Goal: Task Accomplishment & Management: Manage account settings

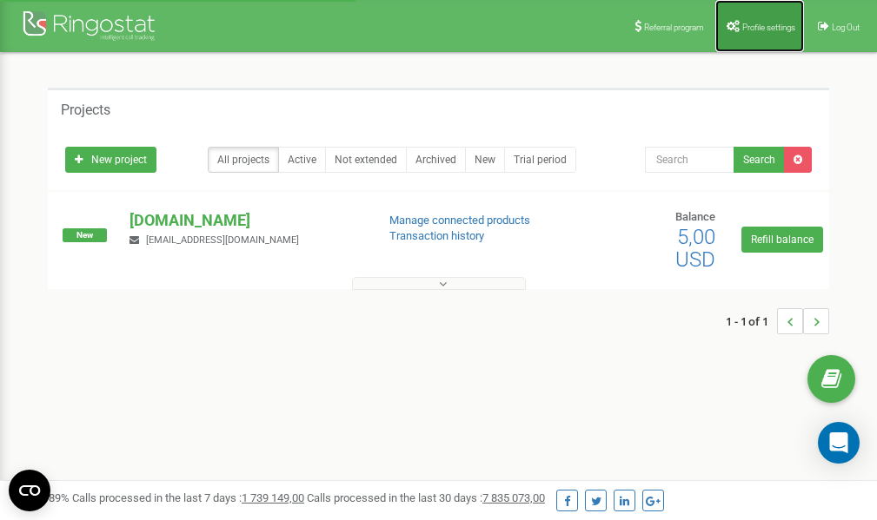
click at [751, 23] on span "Profile settings" at bounding box center [768, 28] width 53 height 10
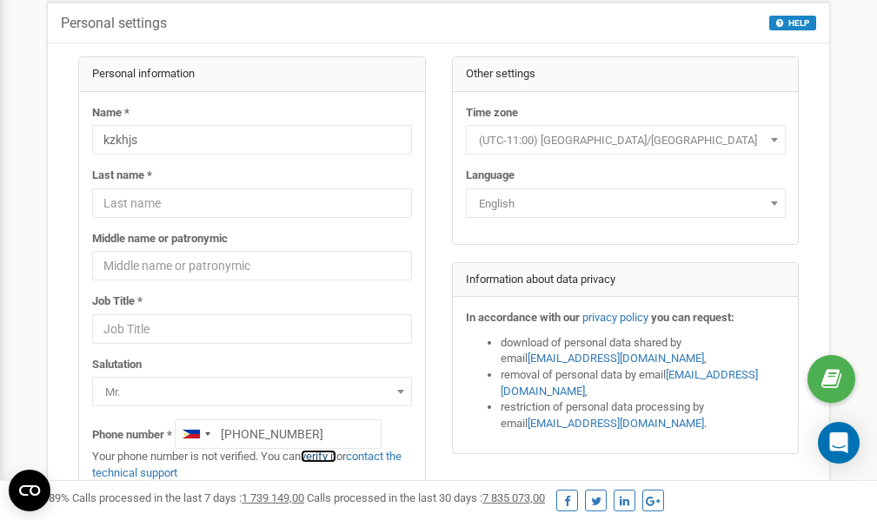
click at [329, 456] on link "verify it" at bounding box center [319, 456] width 36 height 13
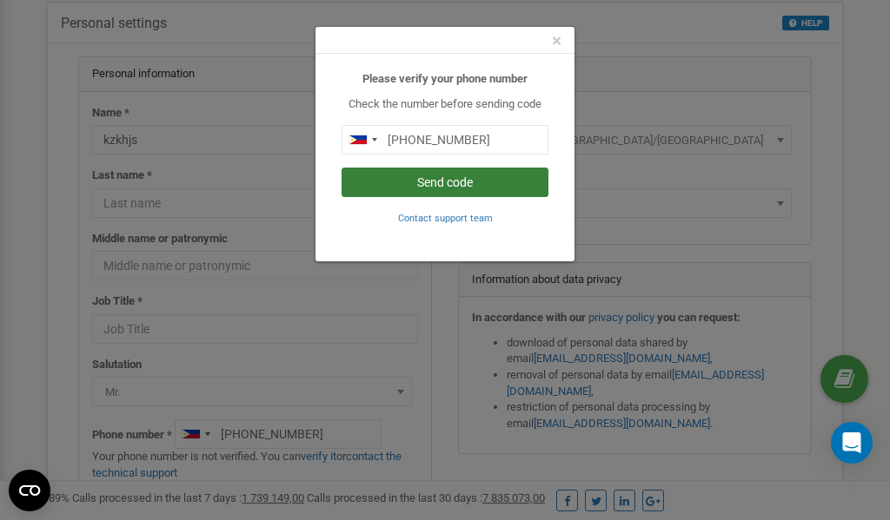
click at [460, 186] on button "Send code" at bounding box center [444, 183] width 207 height 30
